Goal: Obtain resource: Obtain resource

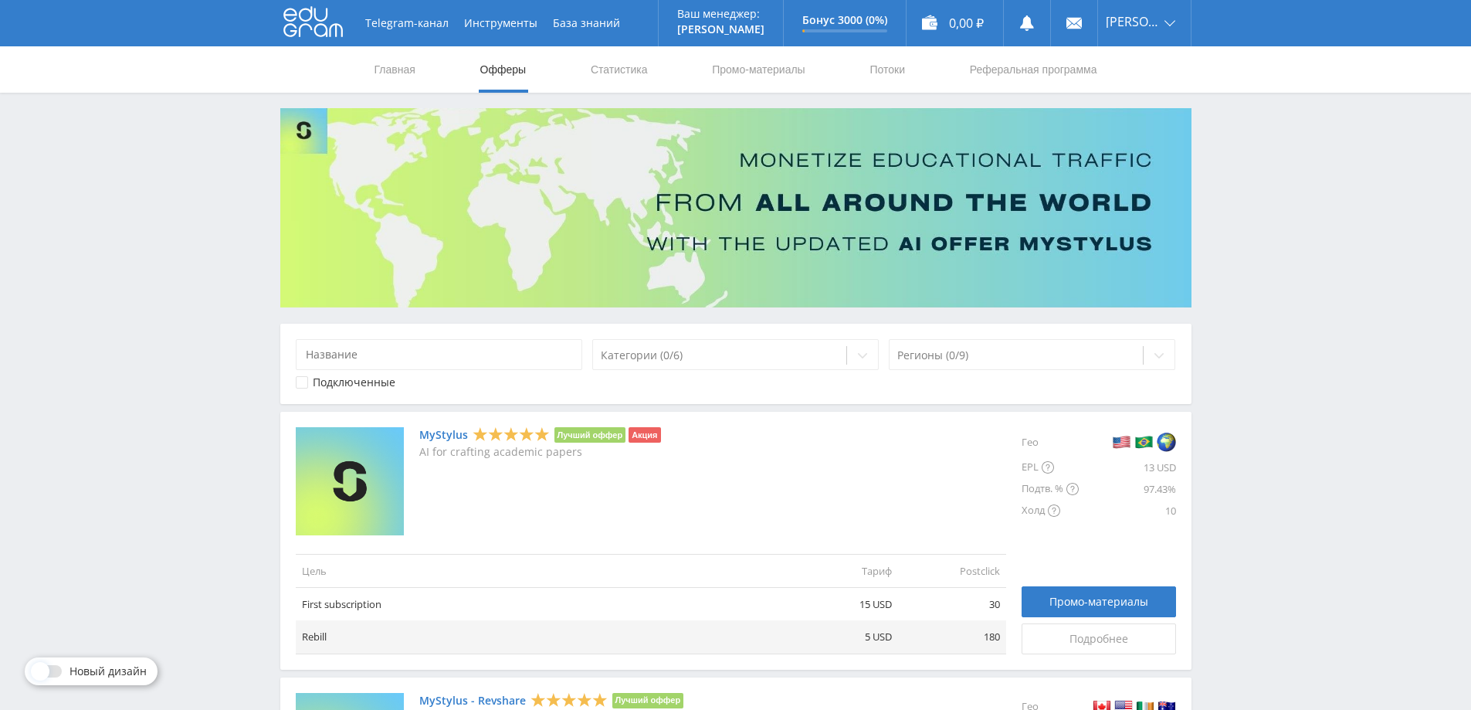
scroll to position [1684, 0]
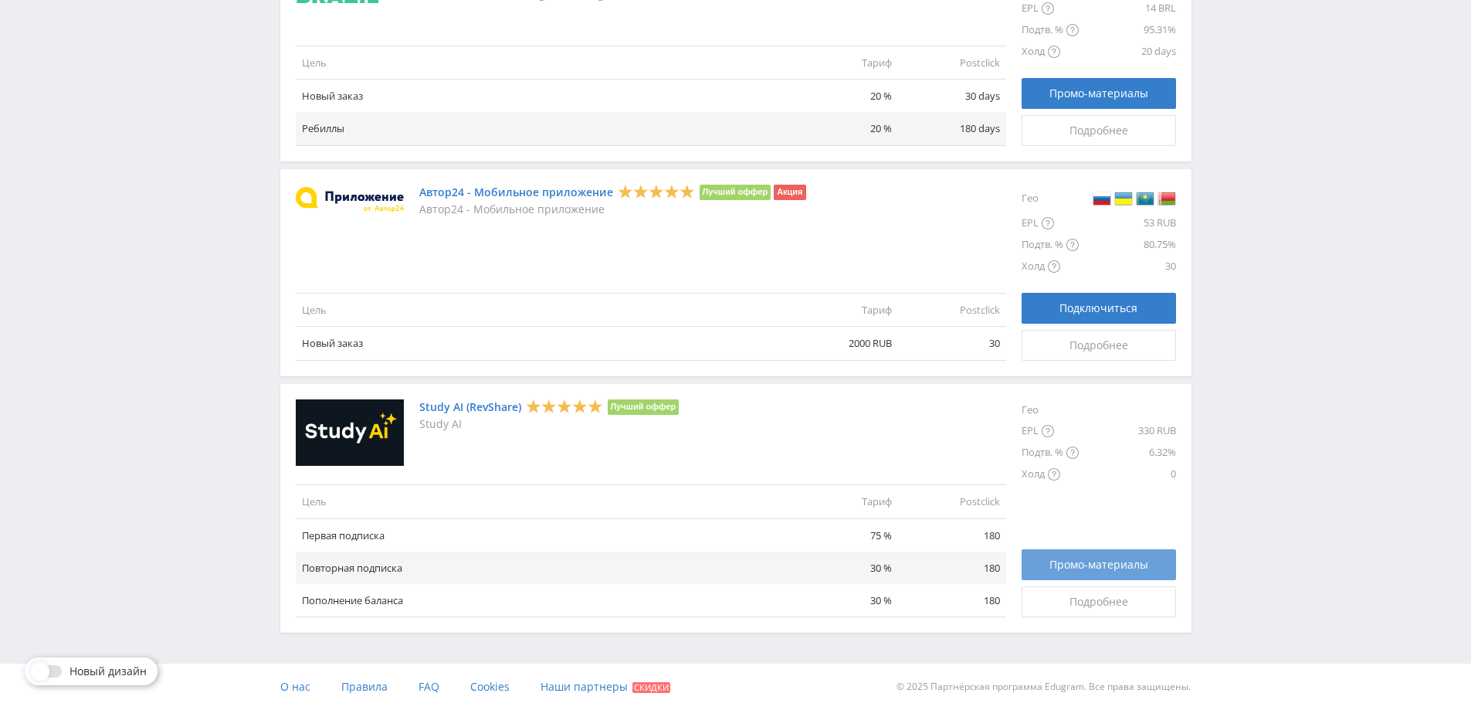
click at [1110, 564] on span "Промо-материалы" at bounding box center [1098, 564] width 99 height 12
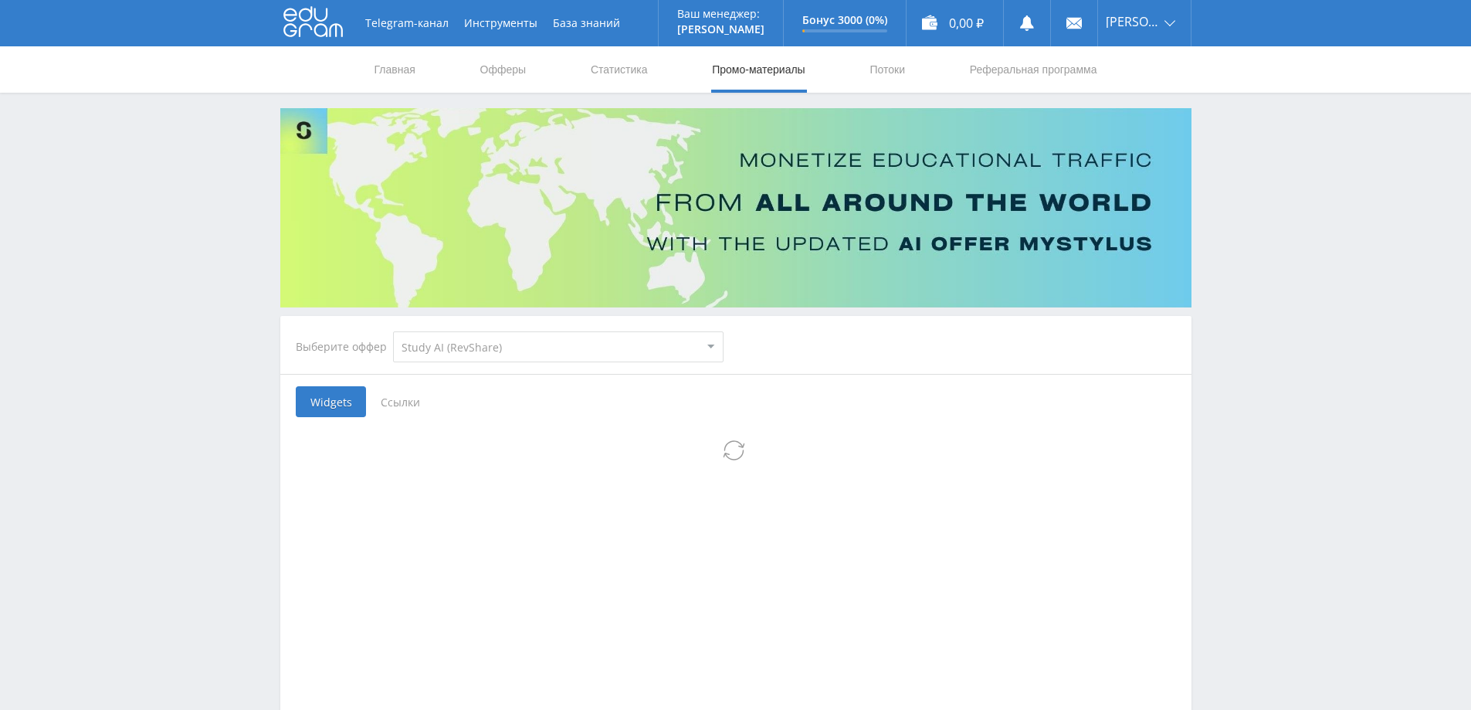
select select "376"
